Goal: Information Seeking & Learning: Find specific fact

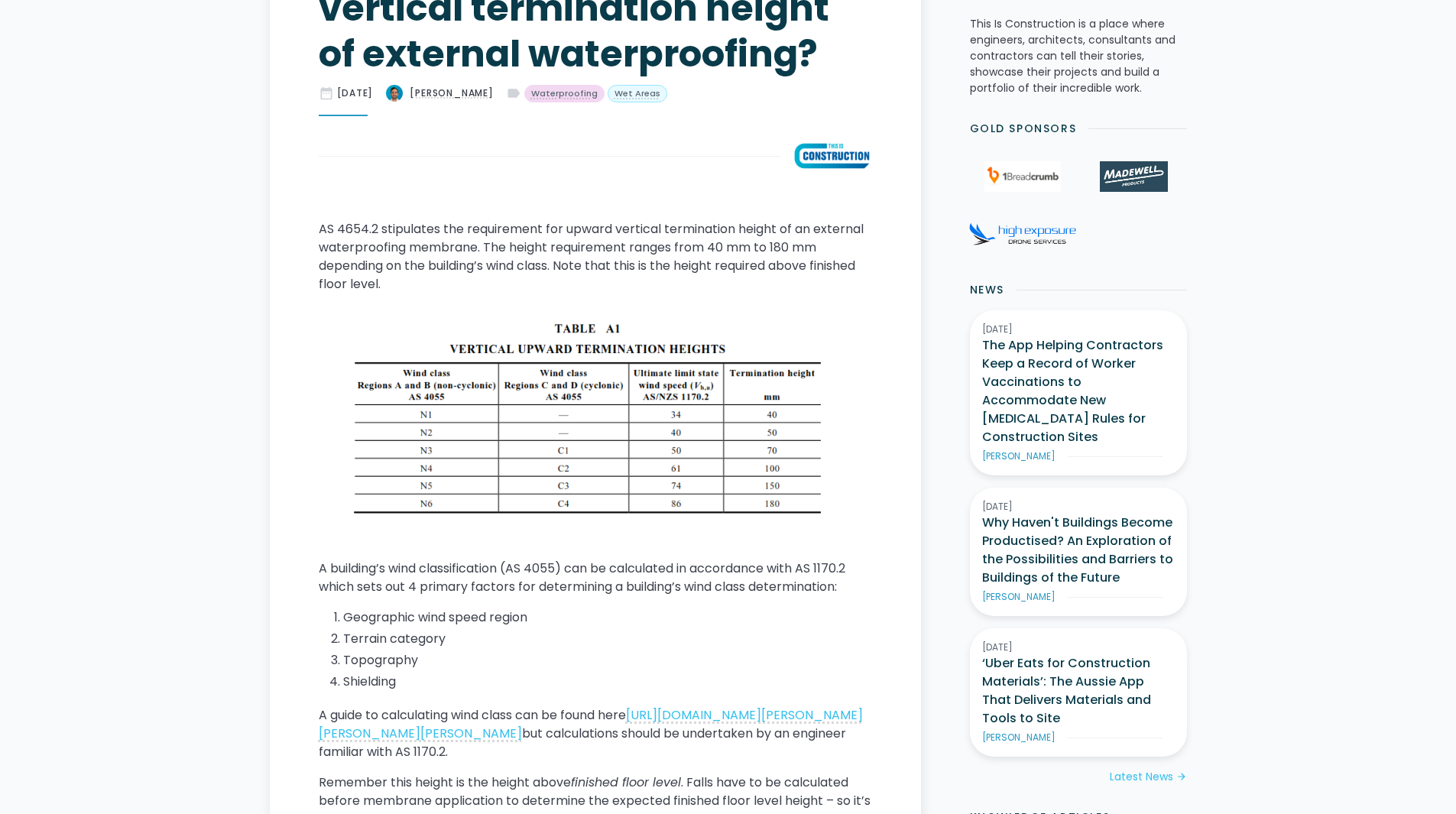
scroll to position [688, 0]
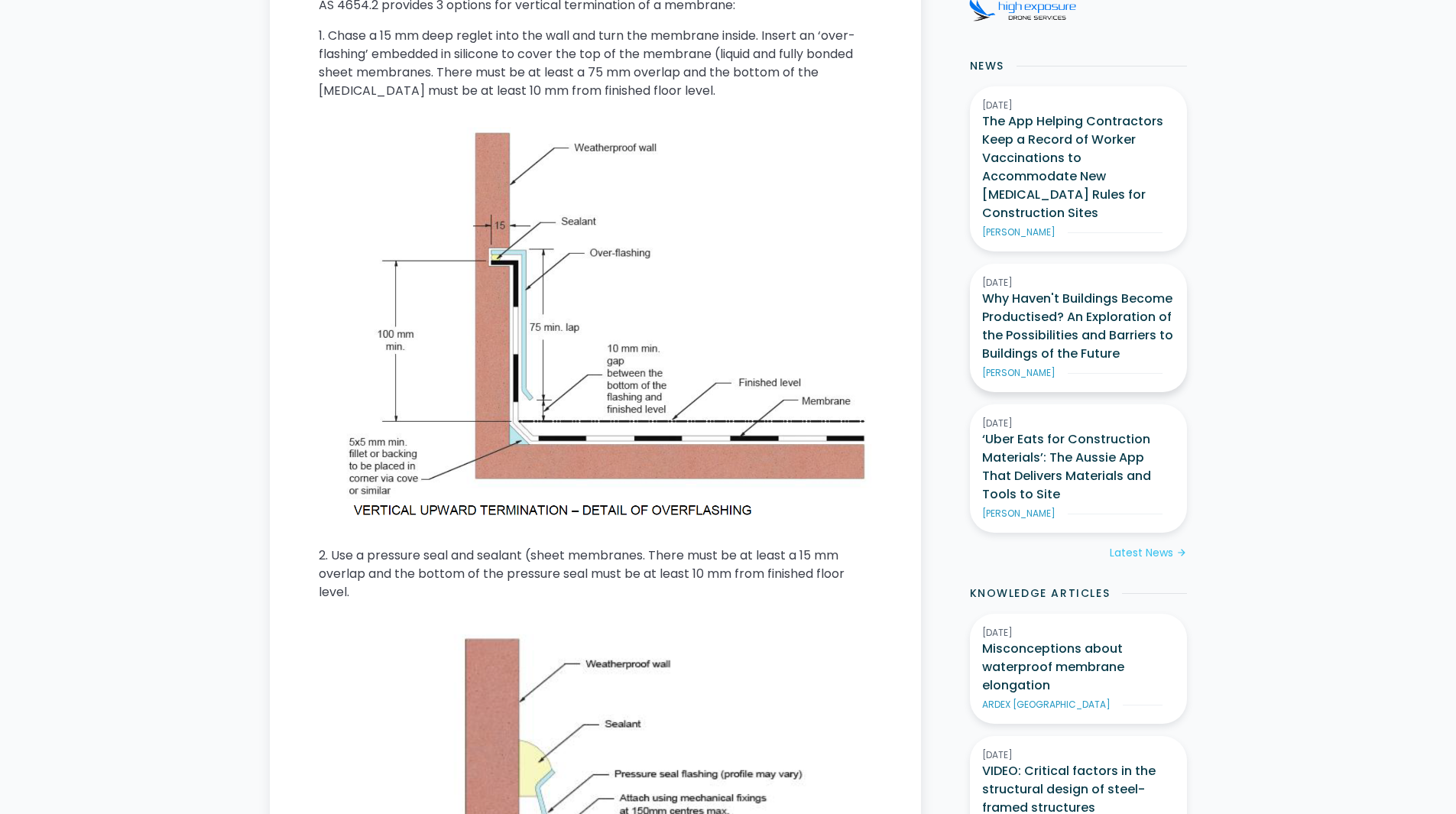
scroll to position [453, 0]
